Goal: Entertainment & Leisure: Consume media (video, audio)

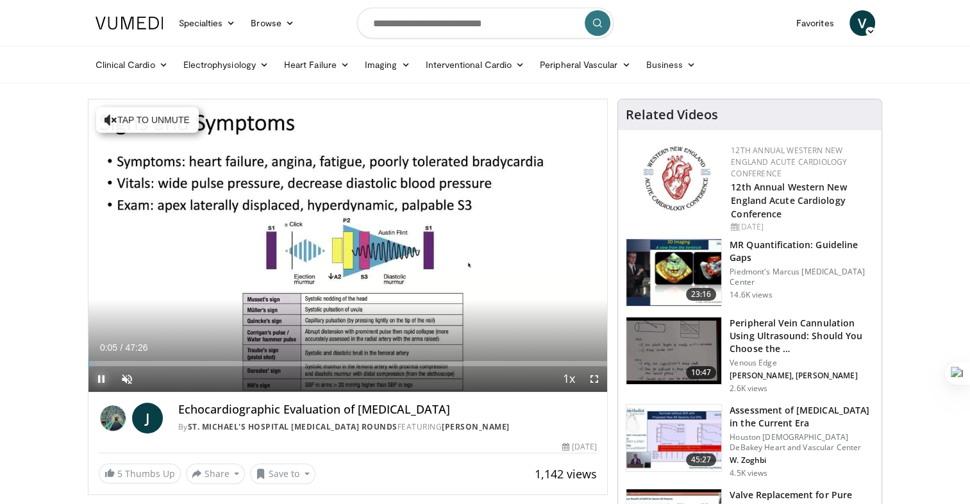
click at [100, 378] on span "Video Player" at bounding box center [102, 379] width 26 height 26
click at [127, 379] on span "Video Player" at bounding box center [127, 379] width 26 height 26
click at [102, 377] on span "Video Player" at bounding box center [102, 379] width 26 height 26
